Goal: Navigation & Orientation: Find specific page/section

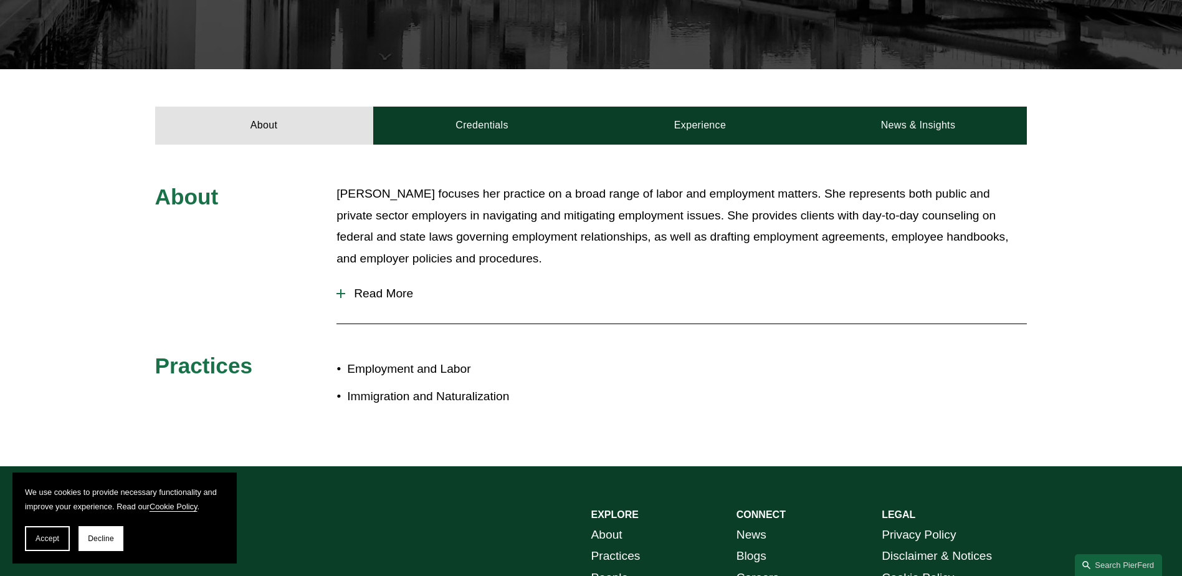
scroll to position [550, 0]
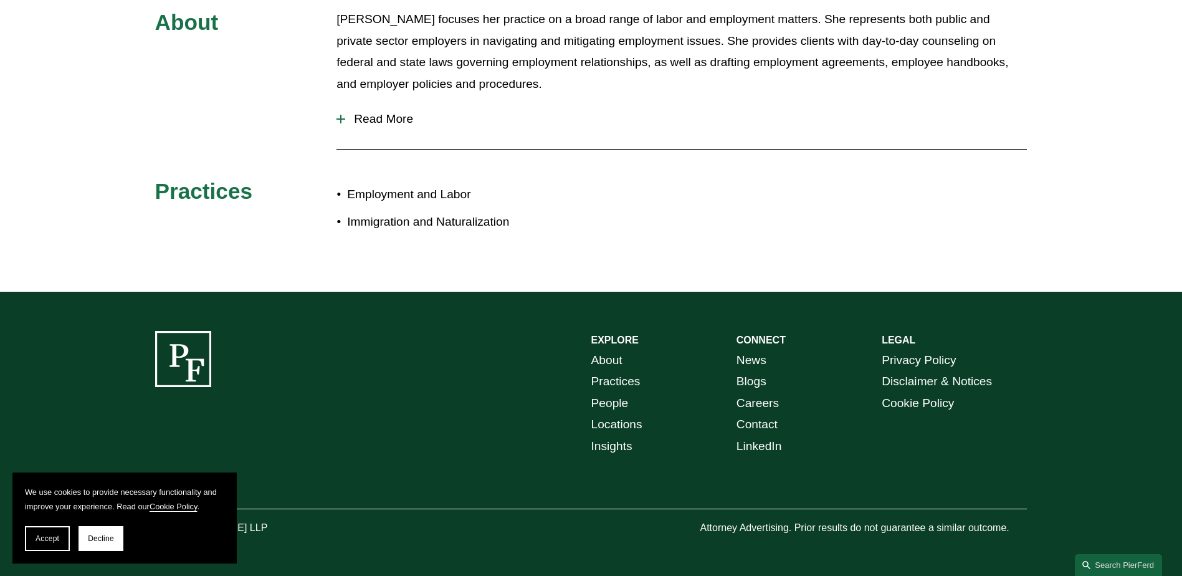
click at [612, 399] on link "People" at bounding box center [609, 403] width 37 height 22
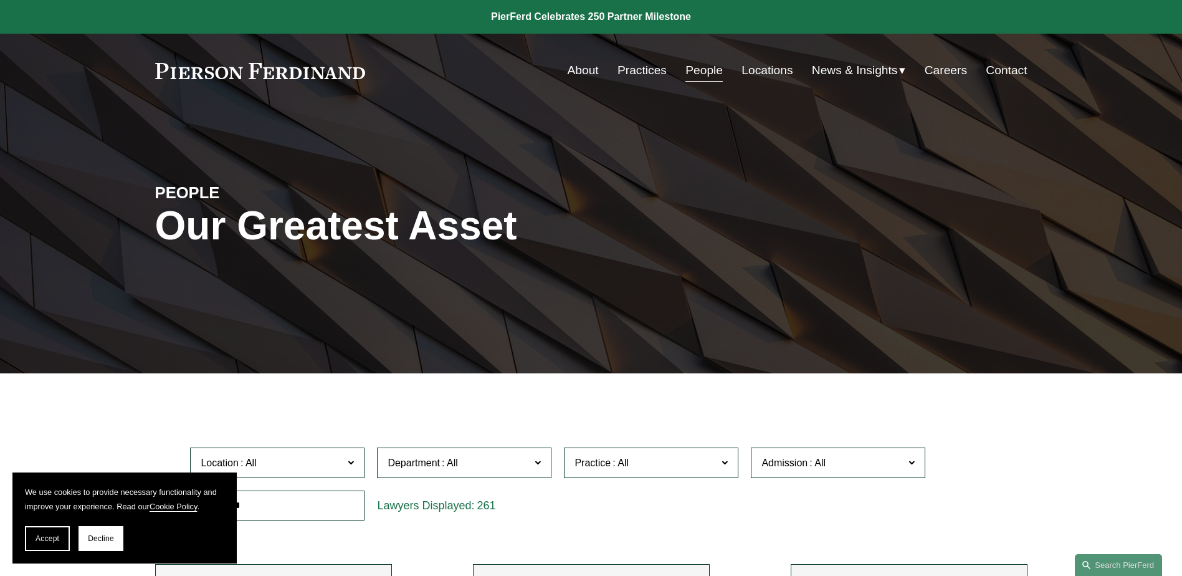
click at [776, 74] on link "Locations" at bounding box center [766, 71] width 51 height 24
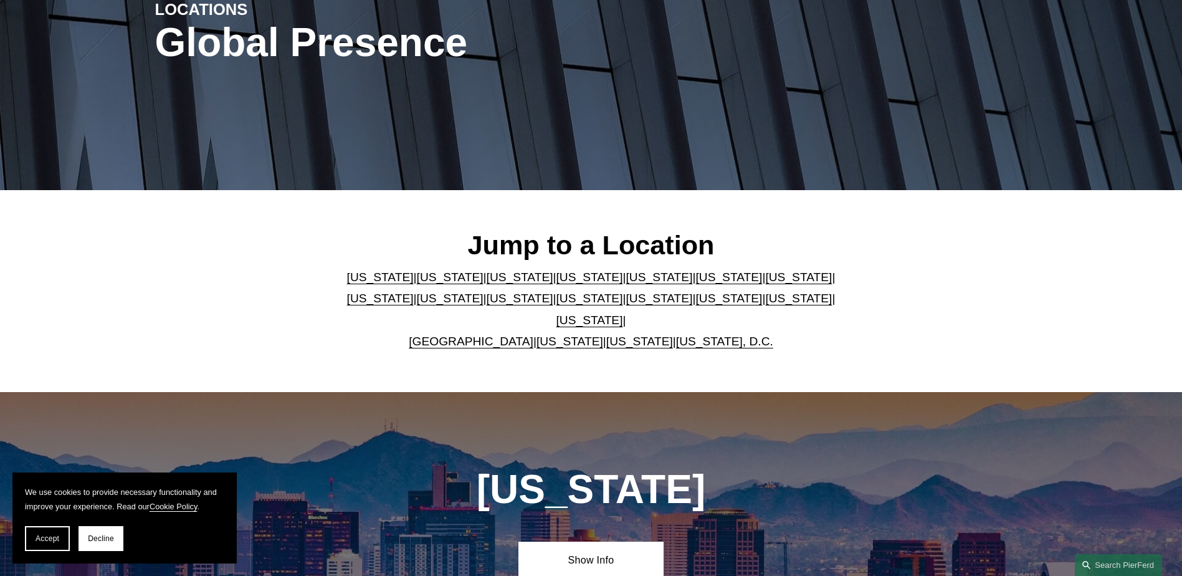
scroll to position [187, 0]
